Goal: Find specific page/section: Find specific page/section

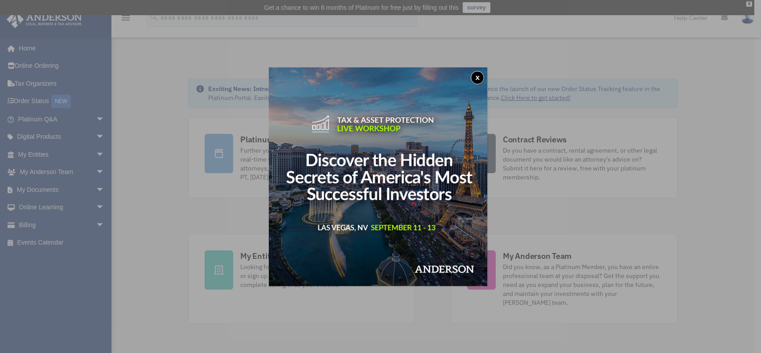
click at [483, 79] on button "x" at bounding box center [477, 77] width 13 height 13
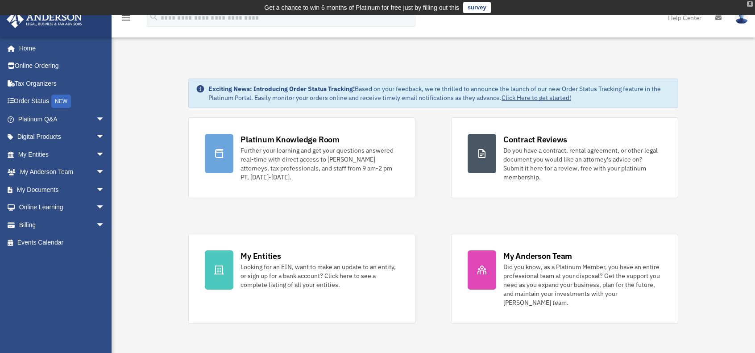
click at [748, 3] on div "X" at bounding box center [750, 3] width 6 height 5
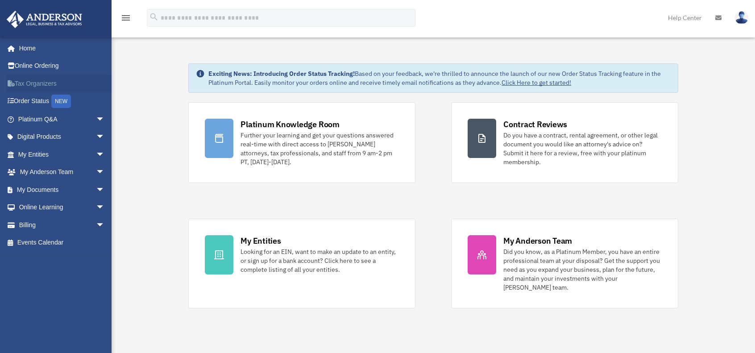
click at [29, 83] on link "Tax Organizers" at bounding box center [62, 83] width 112 height 18
click at [51, 190] on link "My Documents arrow_drop_down" at bounding box center [62, 190] width 112 height 18
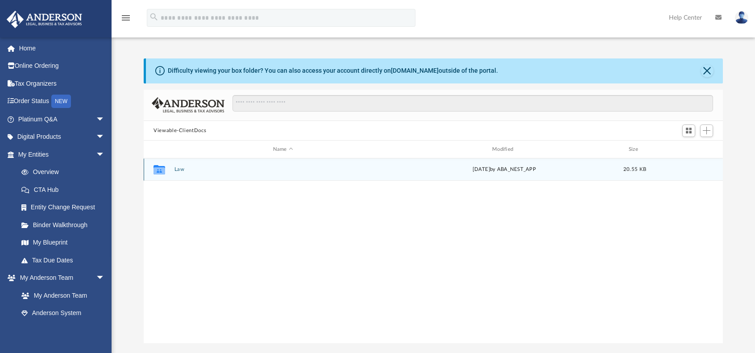
click at [298, 171] on button "Law" at bounding box center [282, 170] width 217 height 6
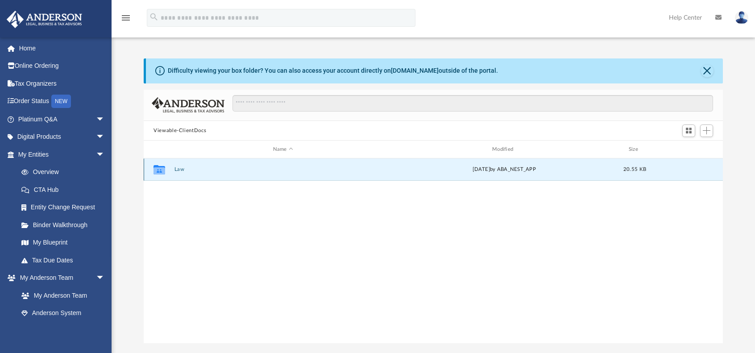
click at [298, 171] on button "Law" at bounding box center [282, 170] width 217 height 6
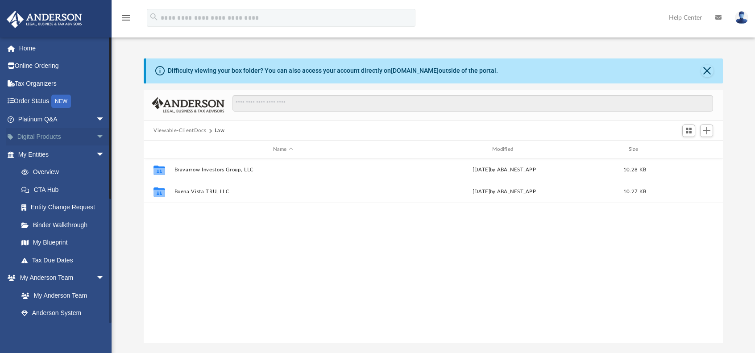
click at [97, 138] on span "arrow_drop_down" at bounding box center [105, 137] width 18 height 18
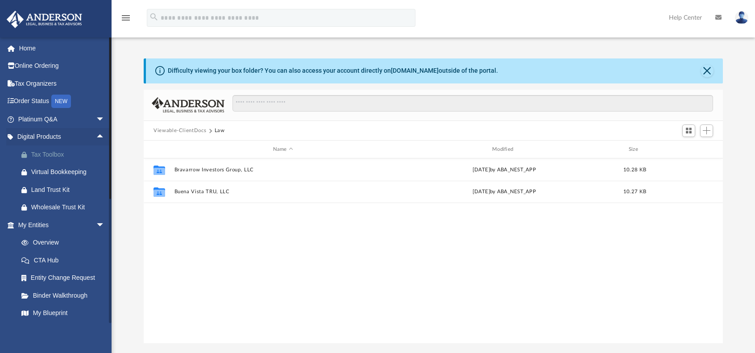
click at [63, 155] on div "Tax Toolbox" at bounding box center [69, 154] width 76 height 11
click at [48, 87] on link "Tax Organizers" at bounding box center [62, 83] width 112 height 18
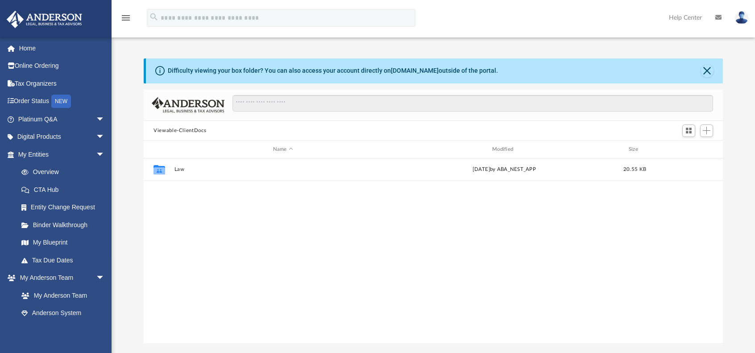
scroll to position [196, 572]
